Goal: Task Accomplishment & Management: Manage account settings

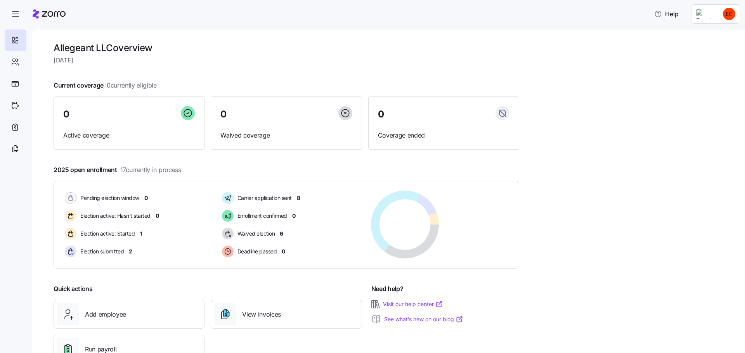
click at [738, 16] on html "Help Allegeant LLC overview [DATE] Current coverage 0 currently eligible 0 Acti…" at bounding box center [372, 174] width 745 height 349
click at [711, 79] on div "Log out" at bounding box center [698, 78] width 30 height 9
